Goal: Obtain resource: Download file/media

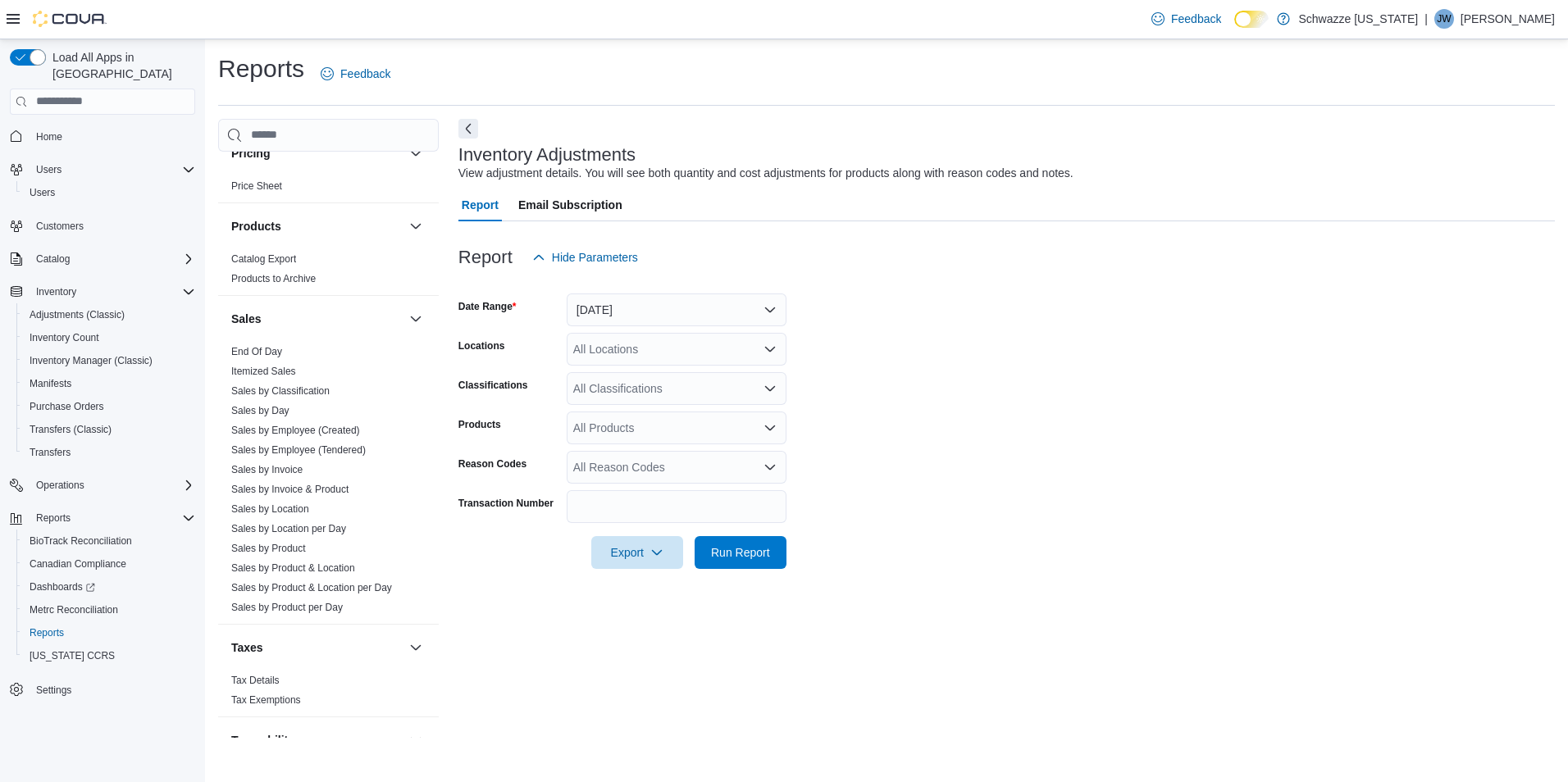
scroll to position [1016, 0]
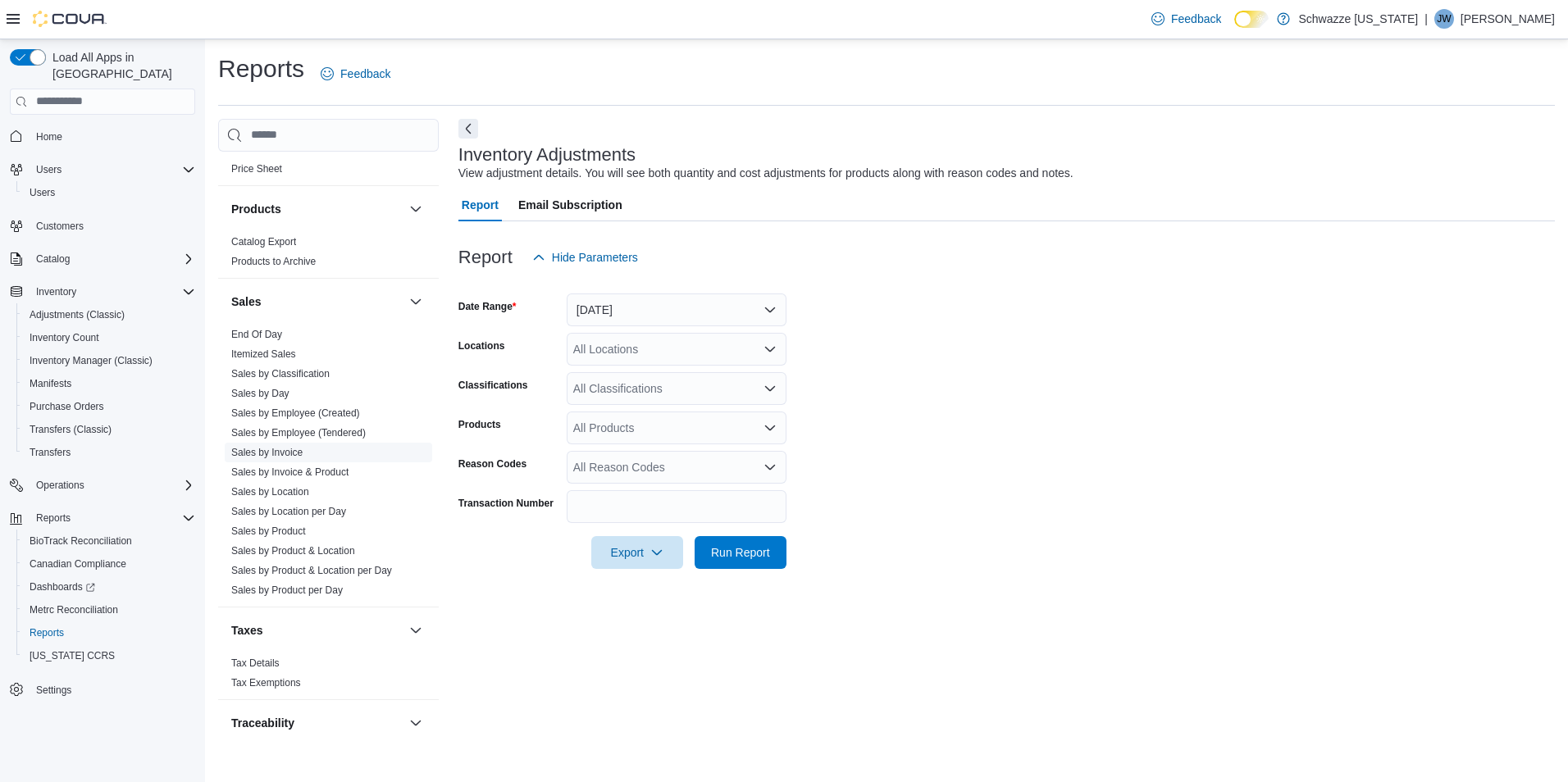
click at [275, 449] on link "Sales by Invoice" at bounding box center [267, 452] width 71 height 12
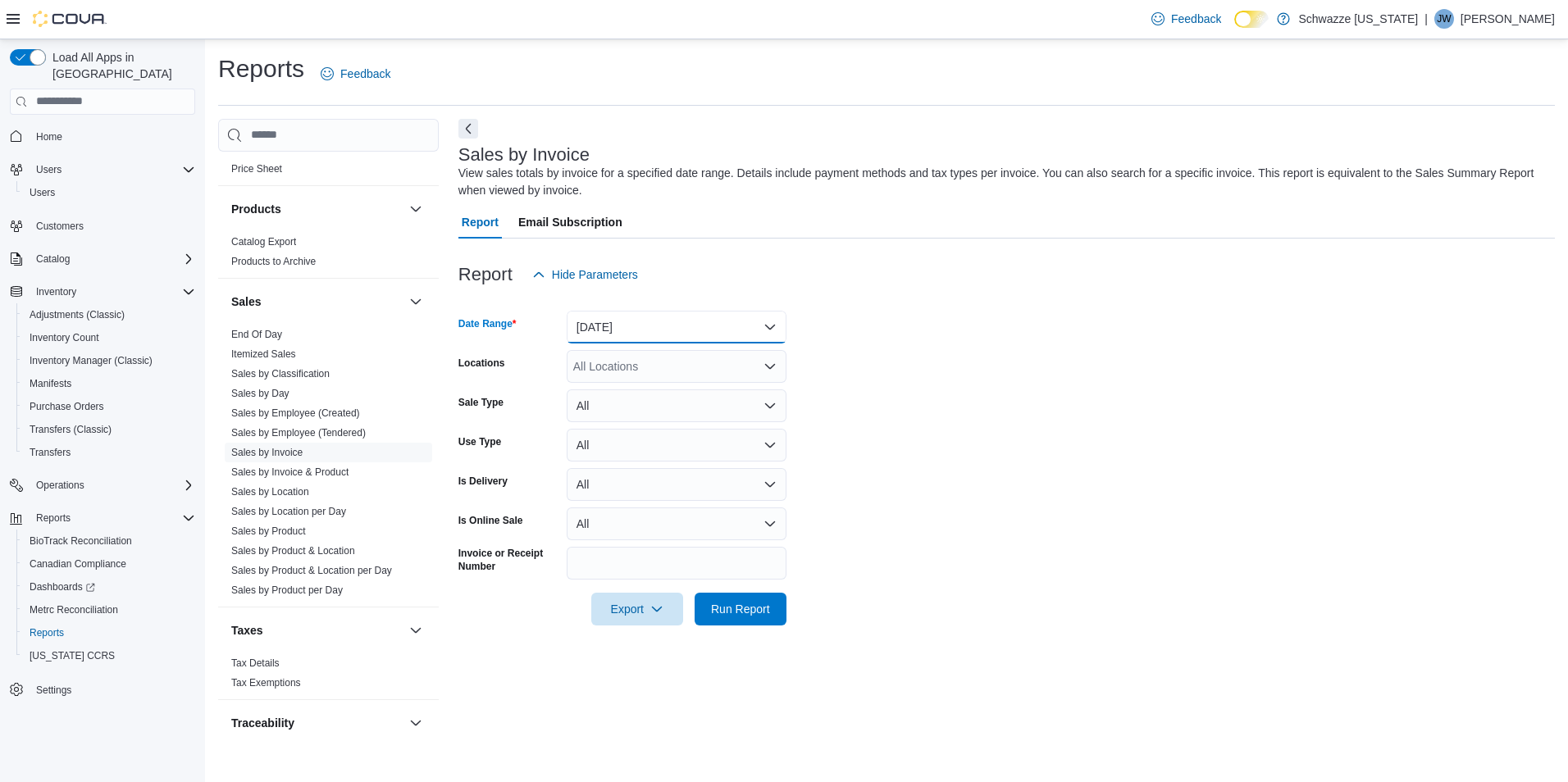
click at [766, 327] on button "[DATE]" at bounding box center [676, 327] width 220 height 33
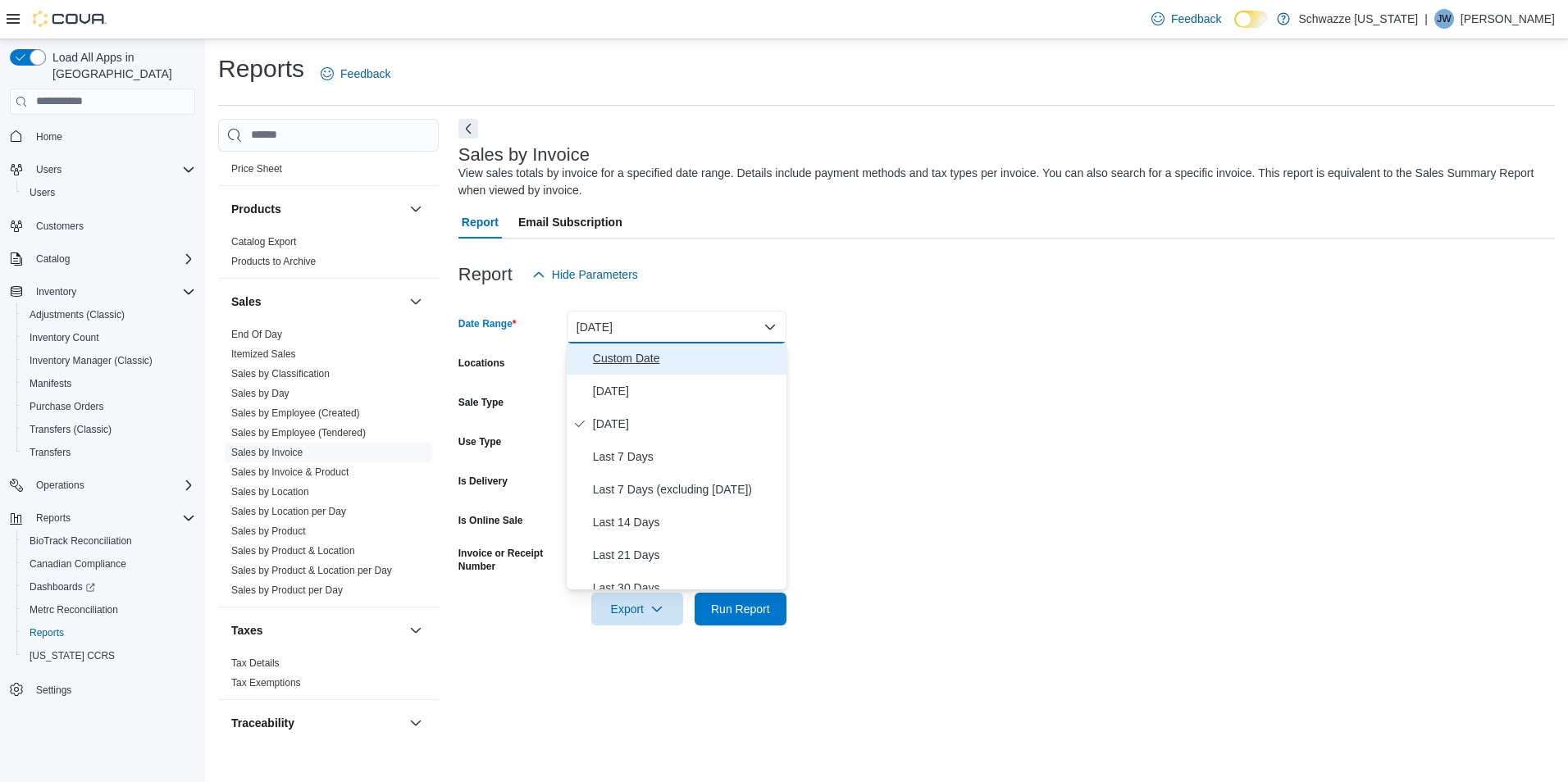
click at [637, 357] on span "Custom Date" at bounding box center [686, 359] width 187 height 20
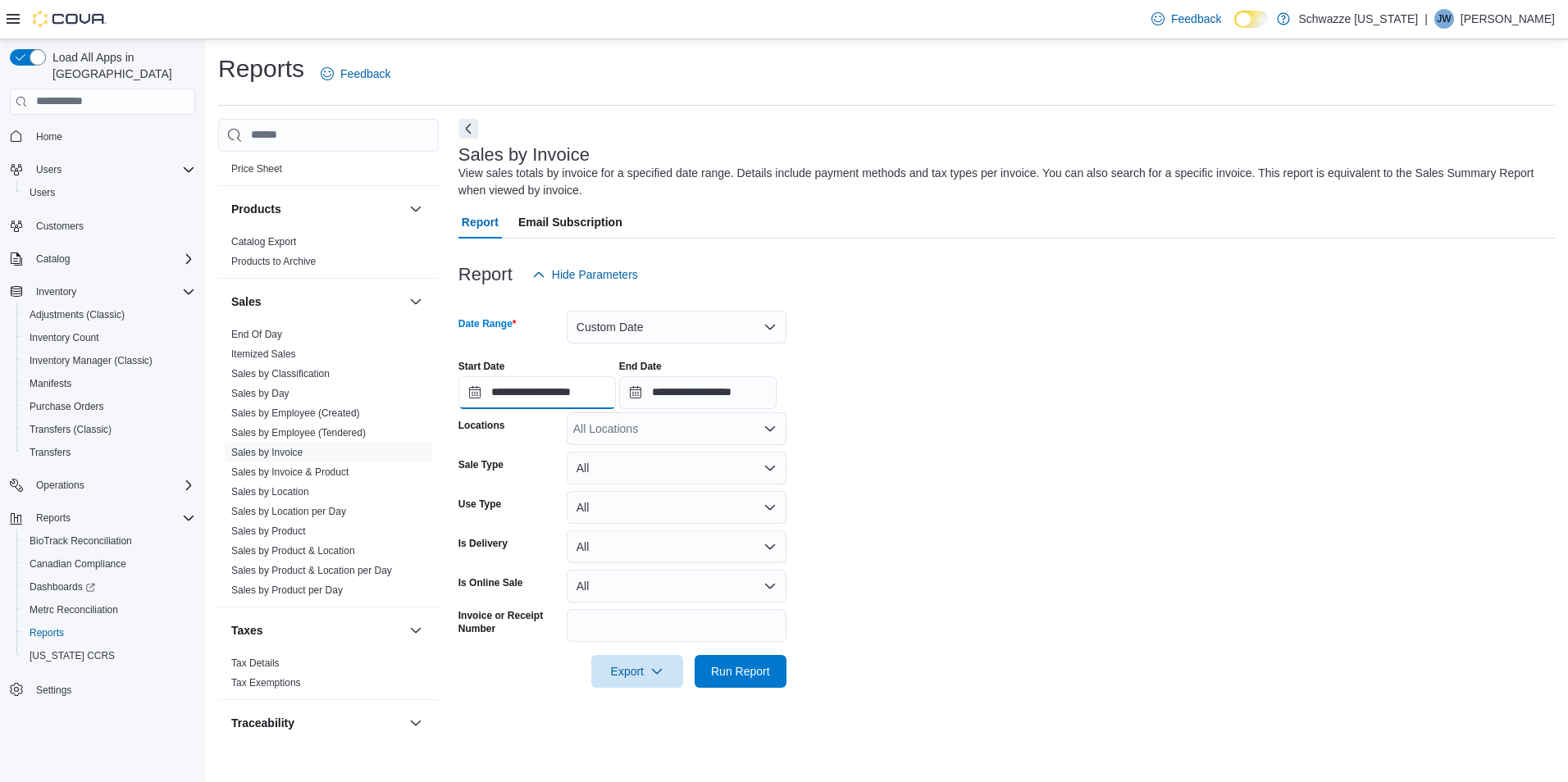
click at [565, 399] on input "**********" at bounding box center [537, 393] width 157 height 33
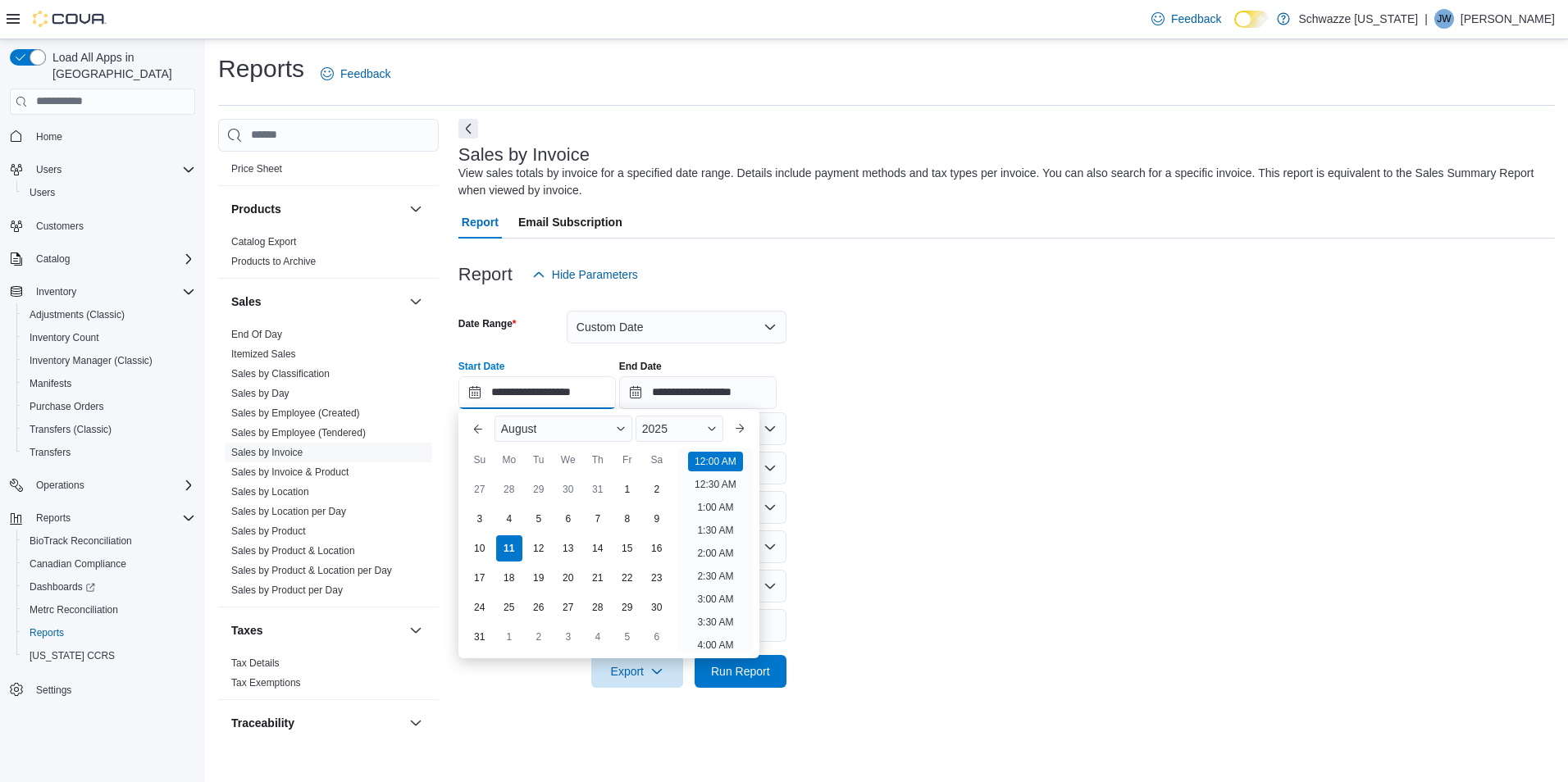
scroll to position [51, 0]
click at [479, 430] on button "Previous Month" at bounding box center [478, 428] width 26 height 26
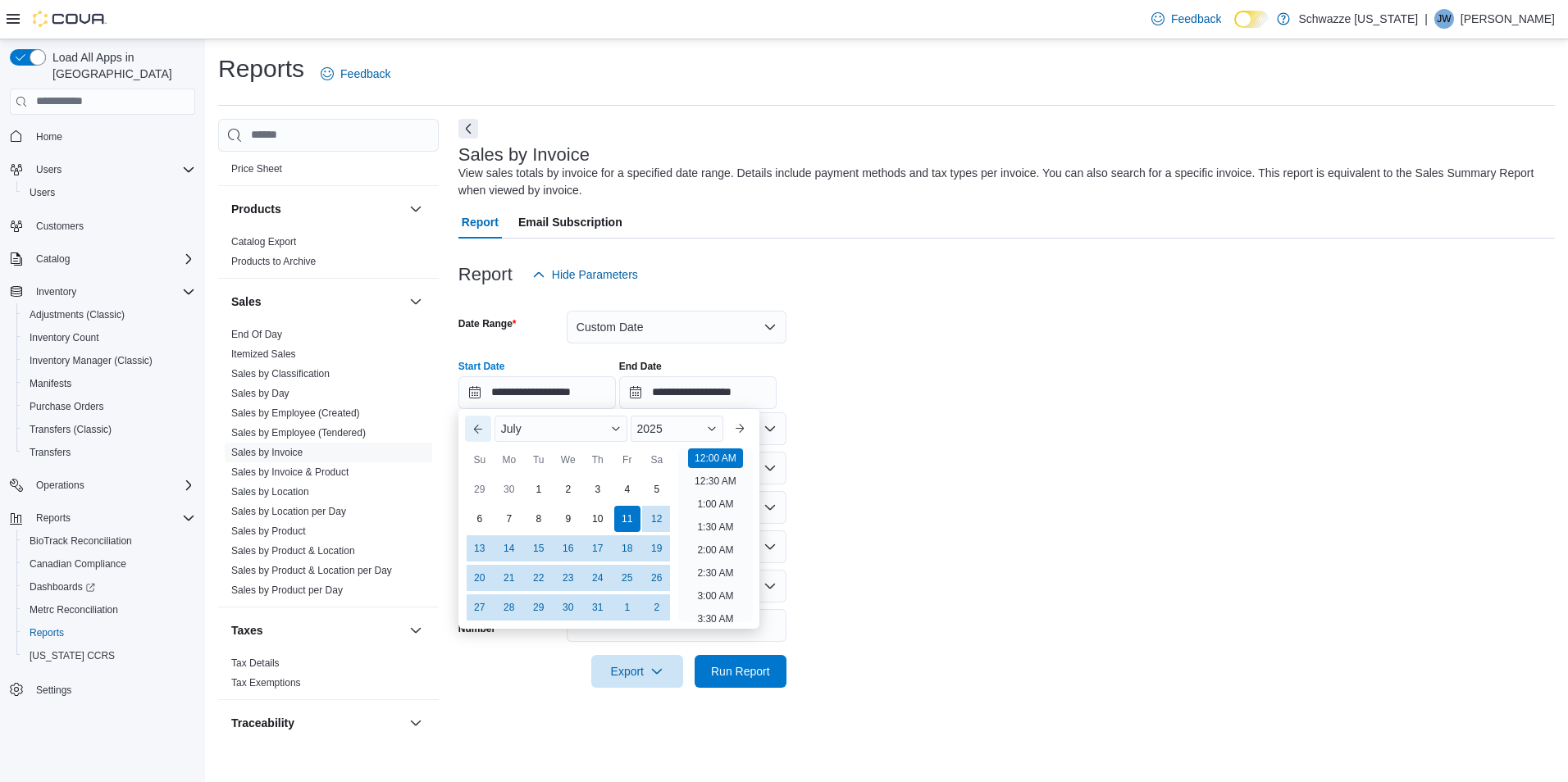
click at [479, 430] on button "Previous Month" at bounding box center [478, 428] width 26 height 26
click at [477, 487] on div "1" at bounding box center [479, 489] width 28 height 28
type input "**********"
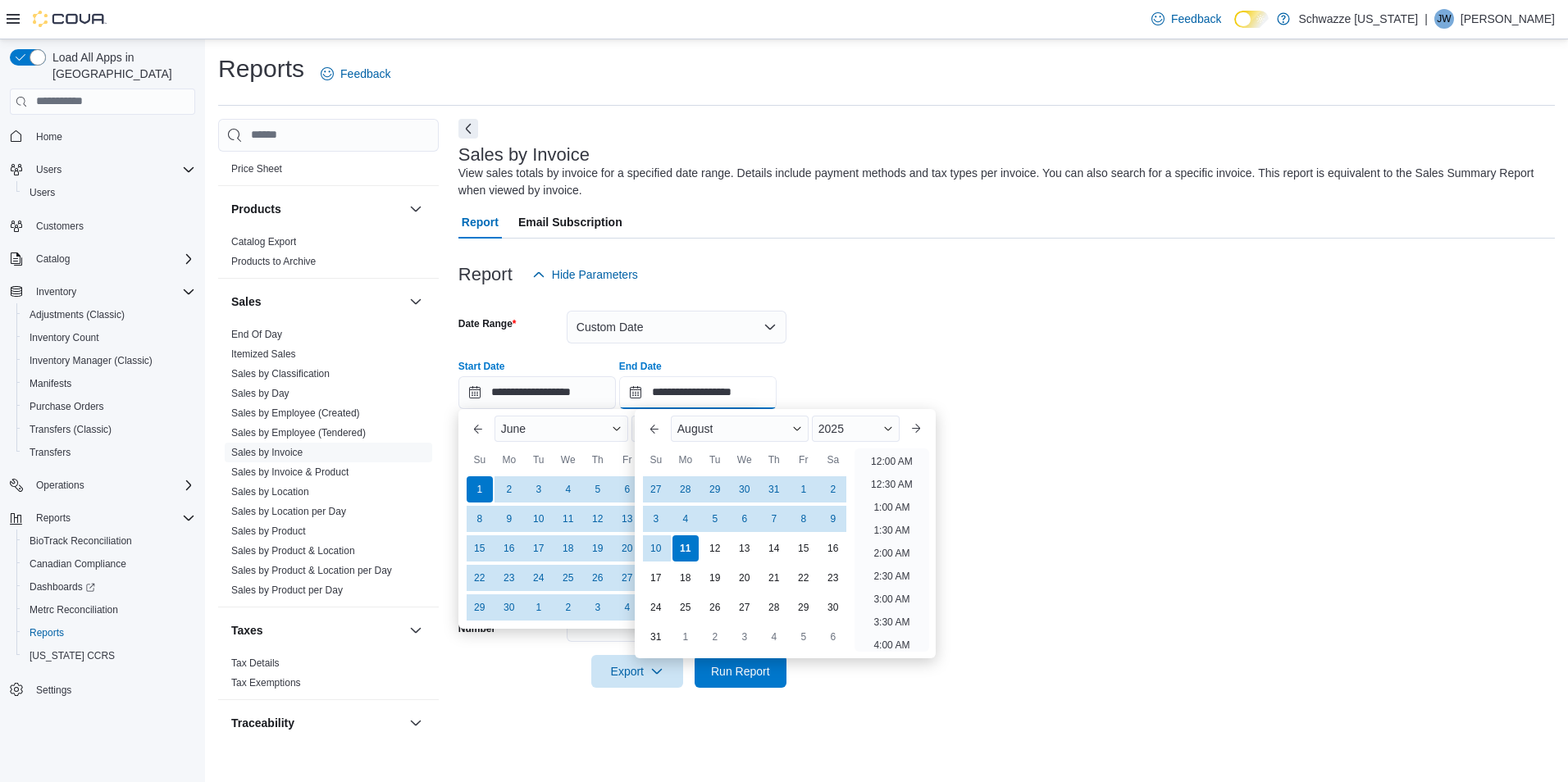
click at [712, 392] on input "**********" at bounding box center [698, 393] width 157 height 33
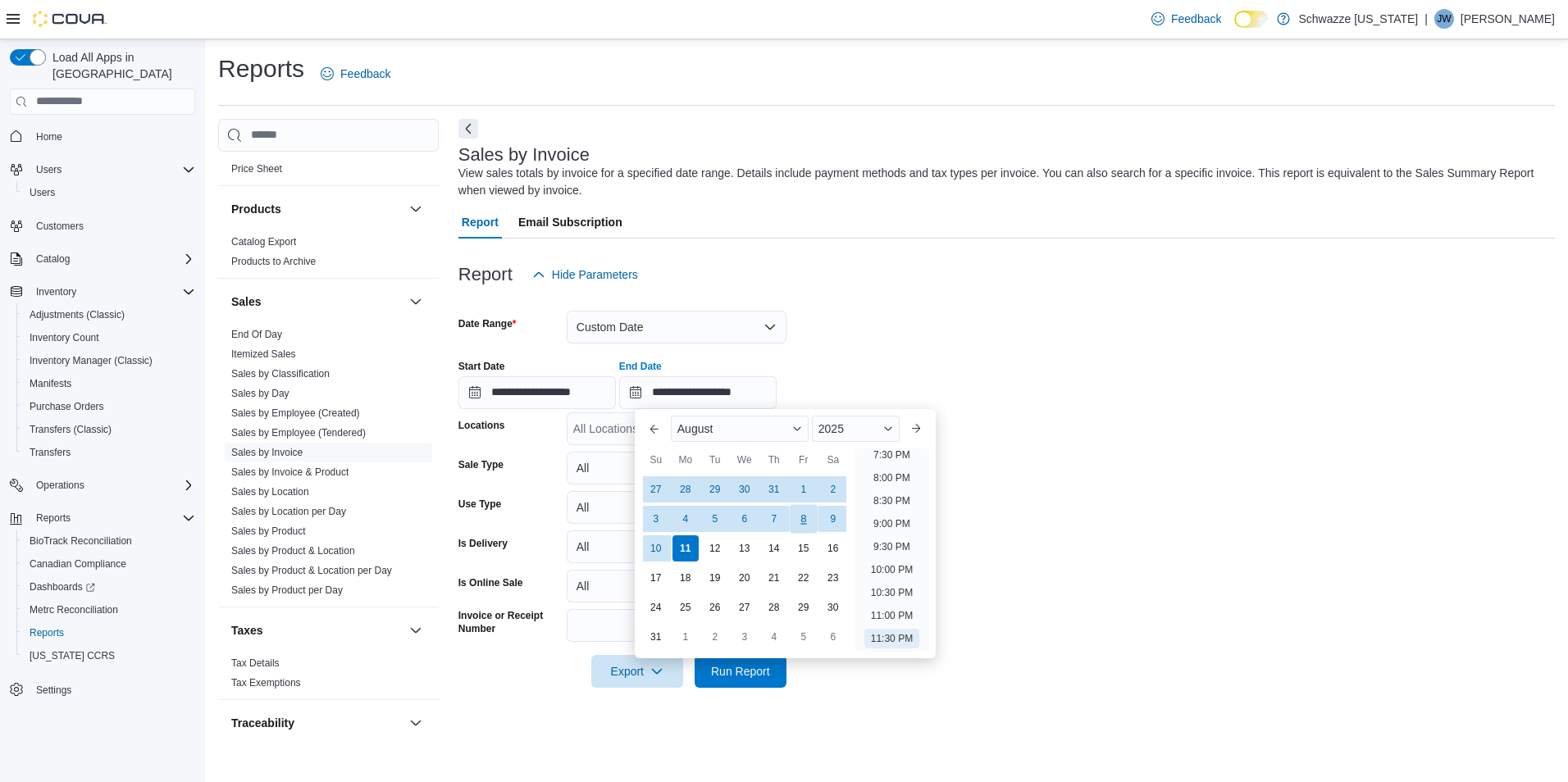
click at [811, 519] on div "8" at bounding box center [803, 518] width 28 height 28
click at [834, 518] on div "9" at bounding box center [832, 518] width 28 height 28
type input "**********"
click at [638, 675] on span "Export" at bounding box center [637, 671] width 72 height 33
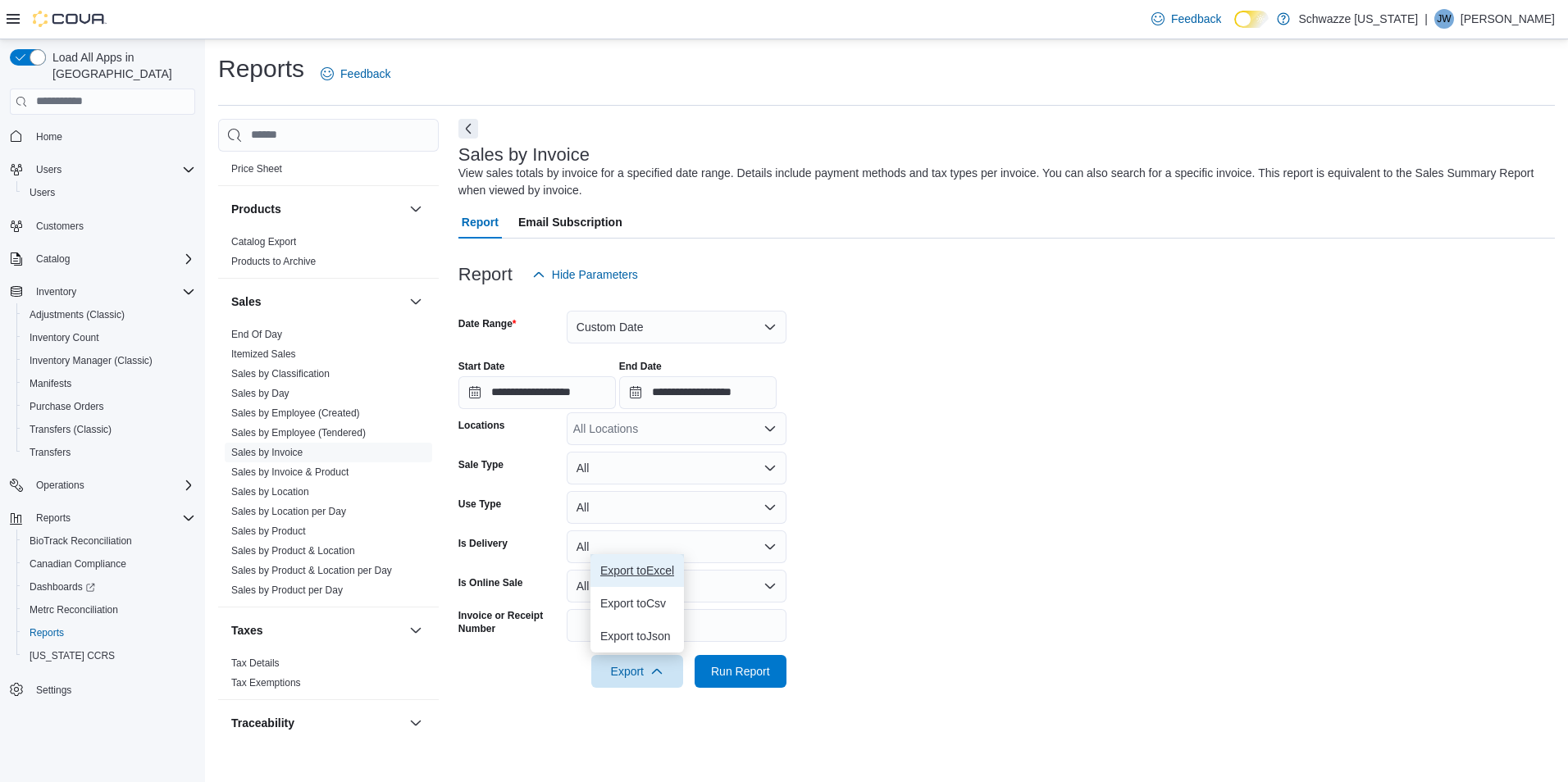
click at [661, 565] on span "Export to Excel" at bounding box center [637, 571] width 74 height 13
click at [655, 571] on span "Export to Excel" at bounding box center [637, 571] width 74 height 13
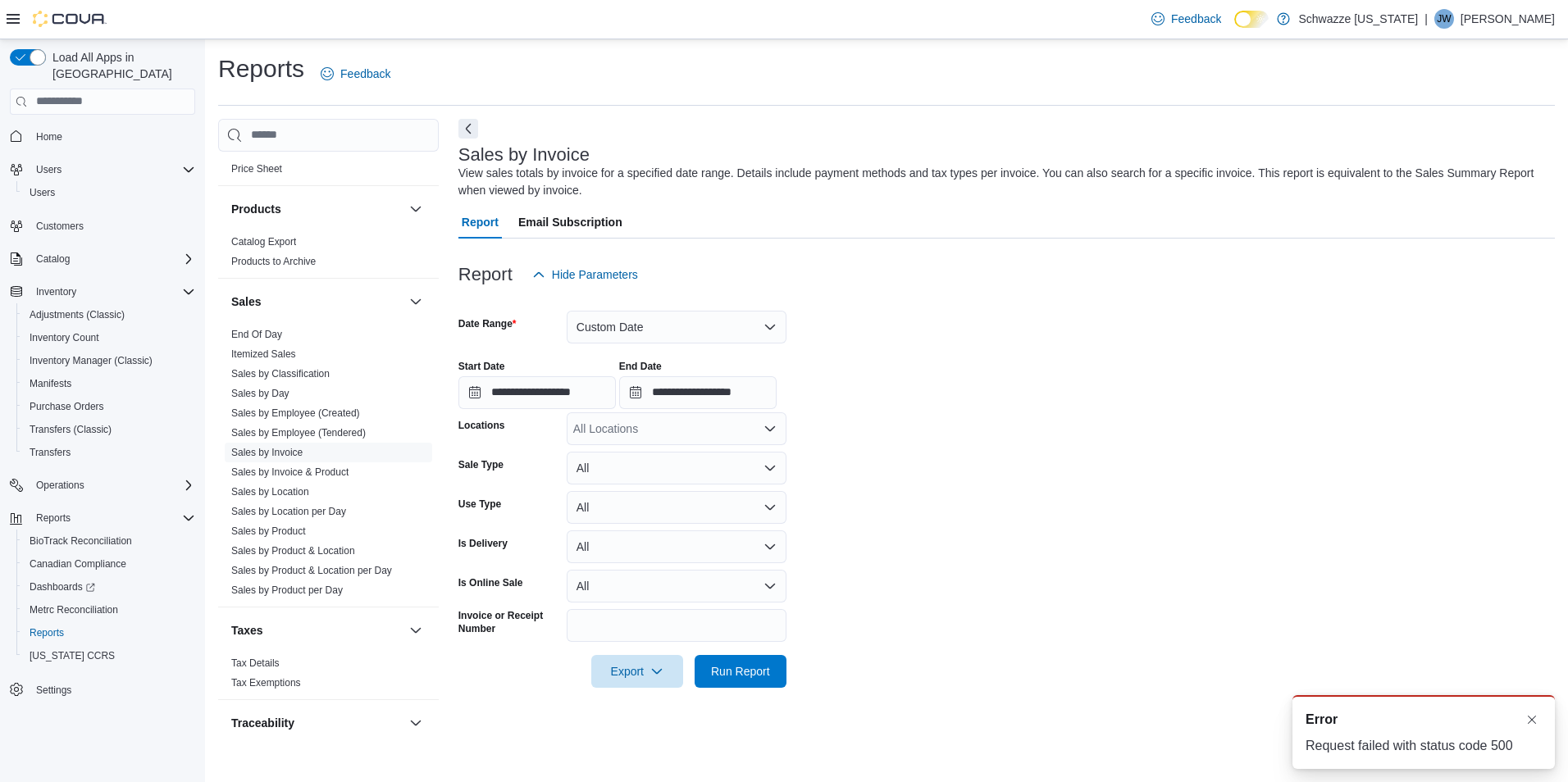
scroll to position [0, 0]
click at [1532, 717] on button "Dismiss toast" at bounding box center [1531, 720] width 20 height 20
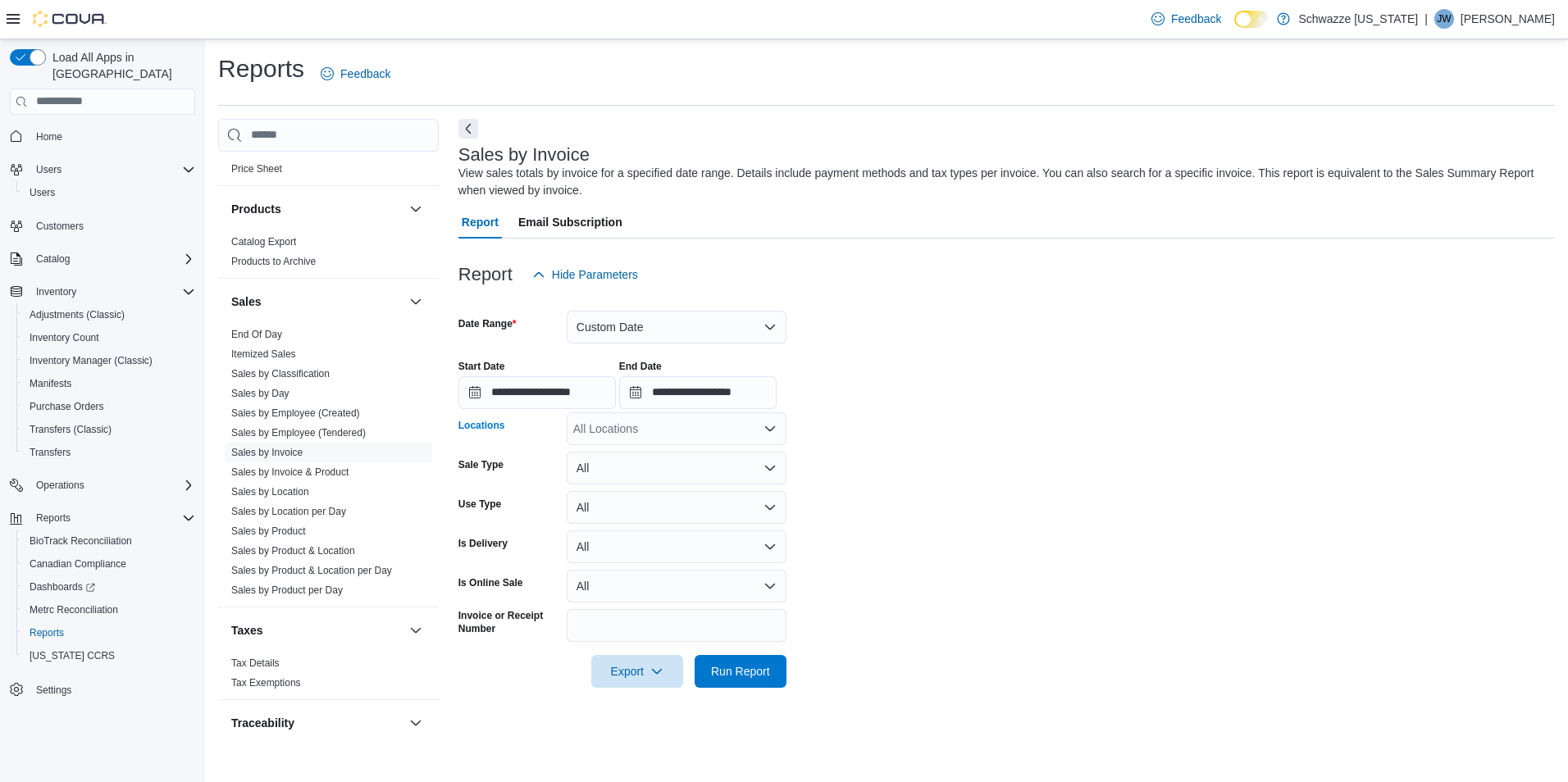
click at [763, 429] on icon "Open list of options" at bounding box center [770, 428] width 13 height 13
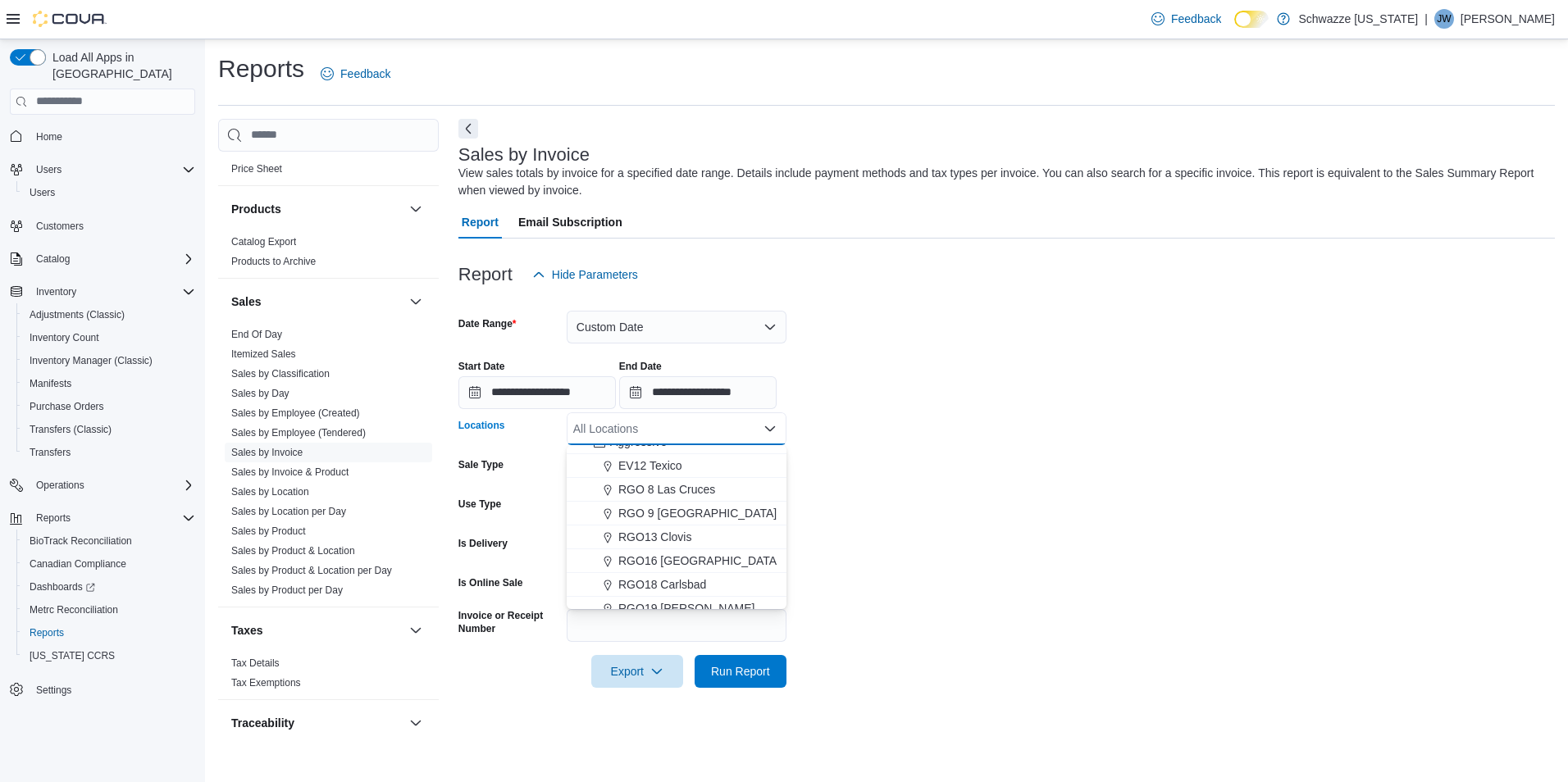
scroll to position [811, 0]
click at [689, 555] on span "RGO16 [GEOGRAPHIC_DATA]" at bounding box center [699, 550] width 162 height 16
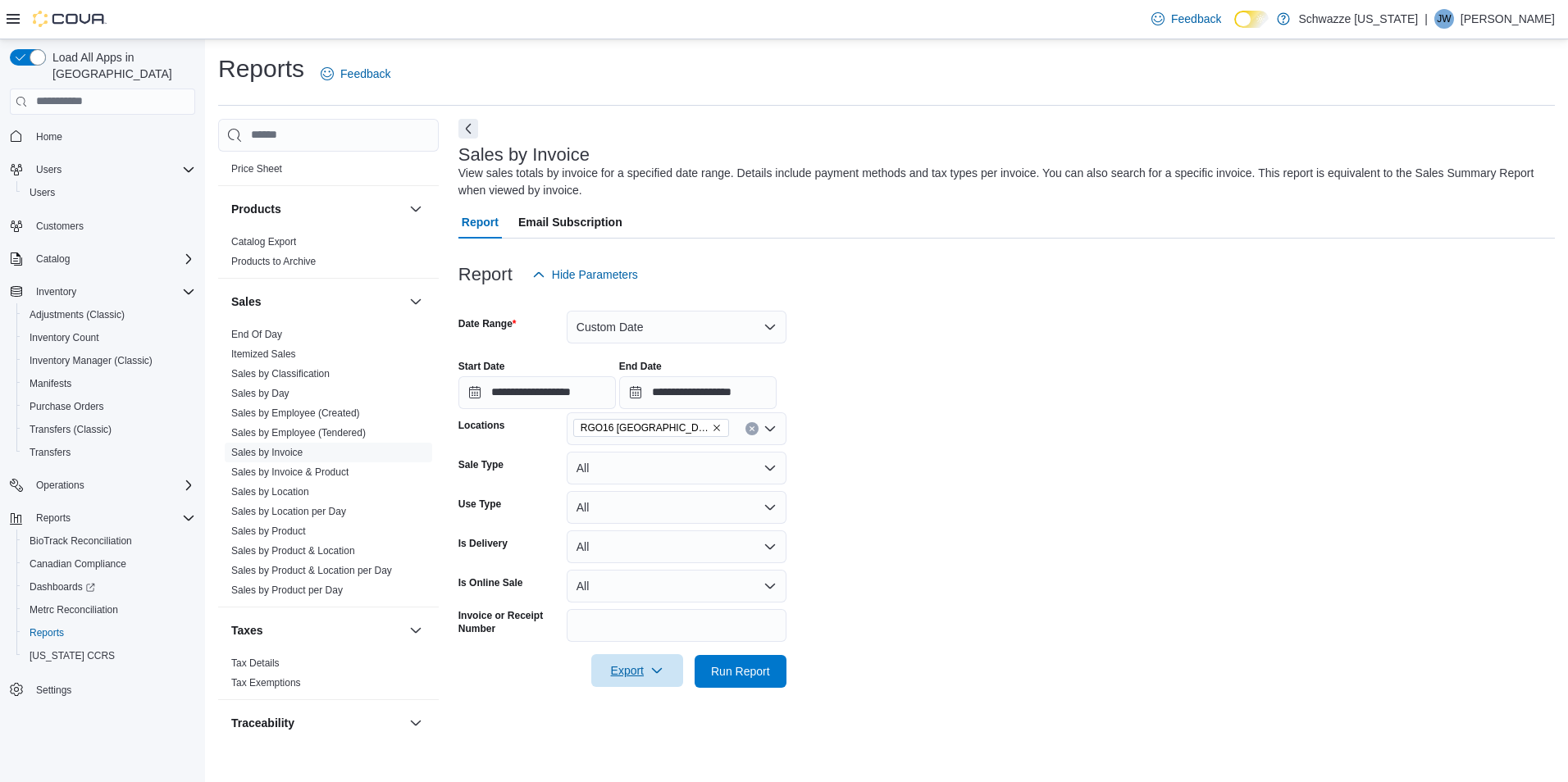
click at [647, 672] on span "Export" at bounding box center [637, 671] width 72 height 33
click at [658, 565] on span "Export to Excel" at bounding box center [637, 571] width 74 height 13
